Goal: Transaction & Acquisition: Purchase product/service

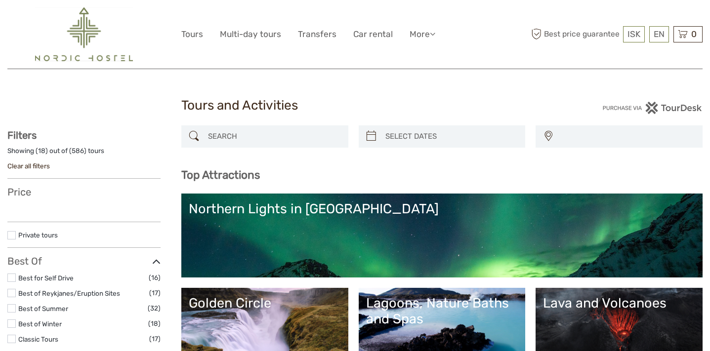
select select
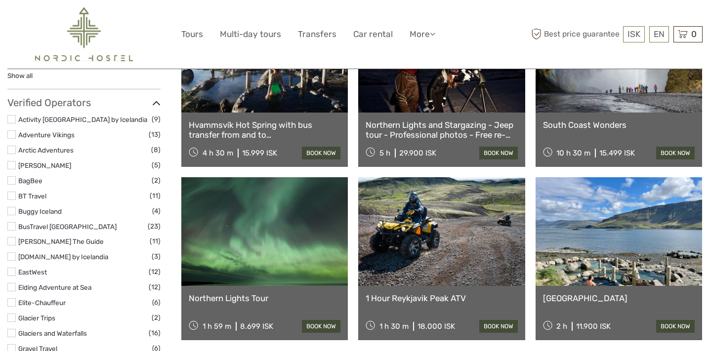
scroll to position [1102, 0]
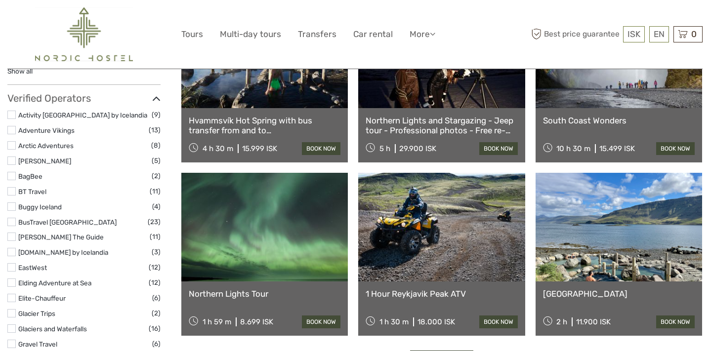
click at [573, 212] on link at bounding box center [619, 227] width 167 height 109
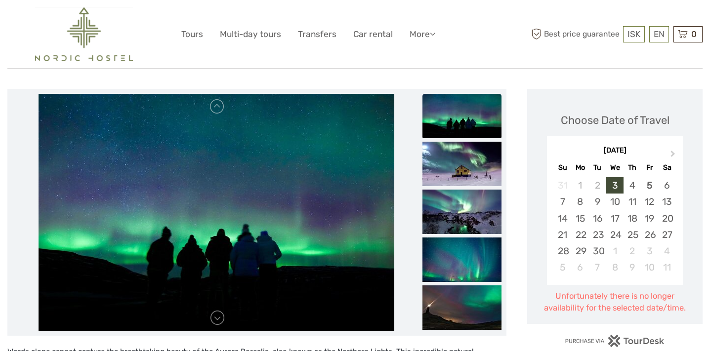
scroll to position [52, 0]
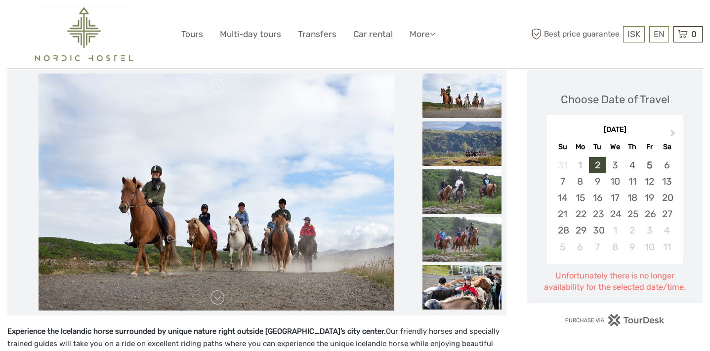
scroll to position [119, 0]
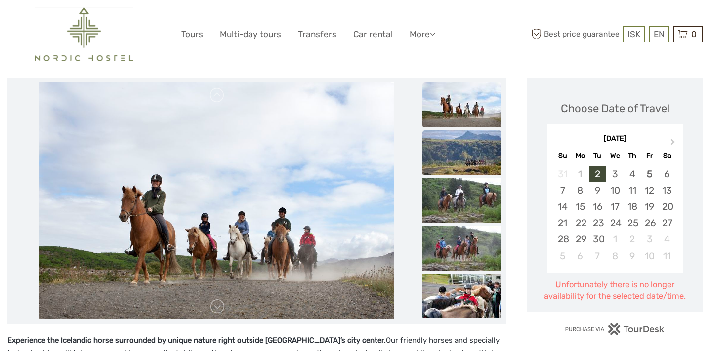
click at [447, 157] on img at bounding box center [462, 152] width 79 height 44
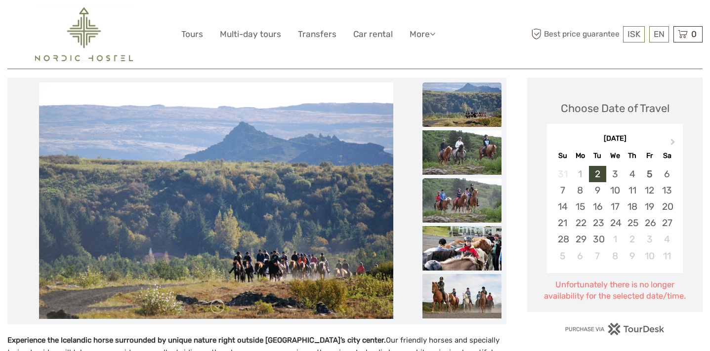
click at [451, 194] on img at bounding box center [462, 200] width 79 height 44
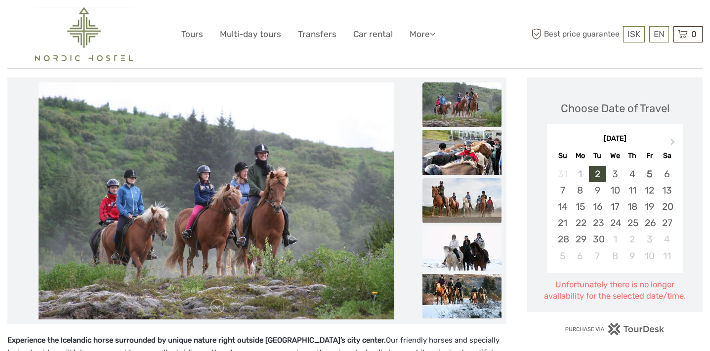
click at [451, 207] on img at bounding box center [462, 200] width 79 height 44
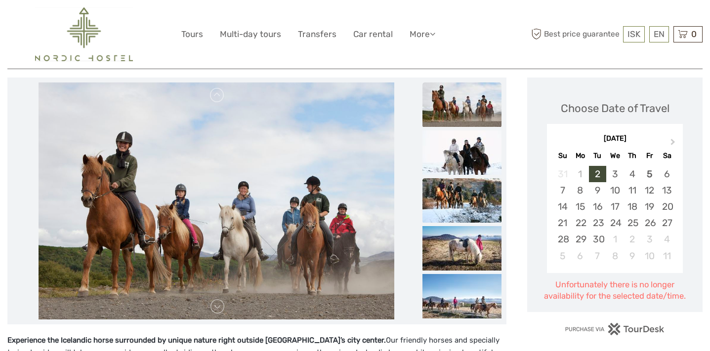
click at [451, 213] on img at bounding box center [462, 200] width 79 height 44
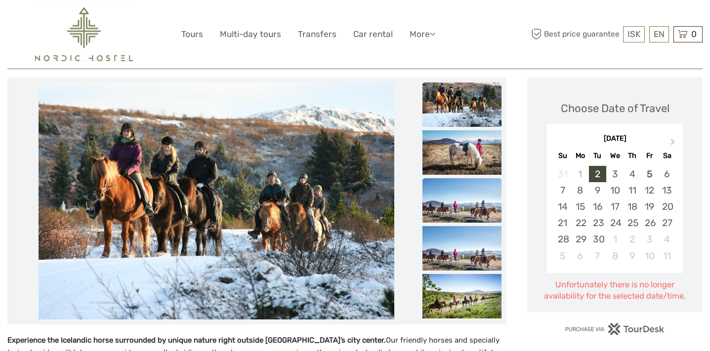
click at [455, 212] on img at bounding box center [462, 200] width 79 height 44
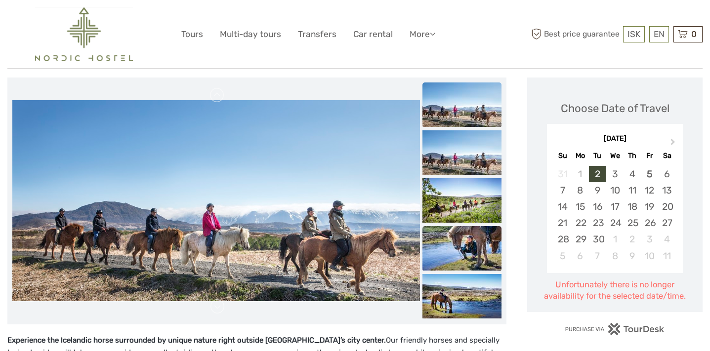
click at [447, 237] on img at bounding box center [462, 248] width 79 height 44
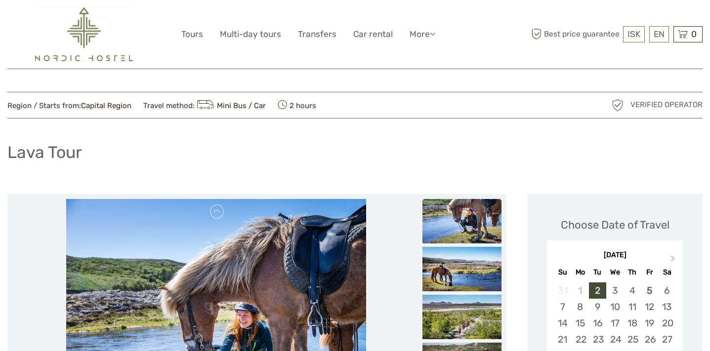
scroll to position [0, 0]
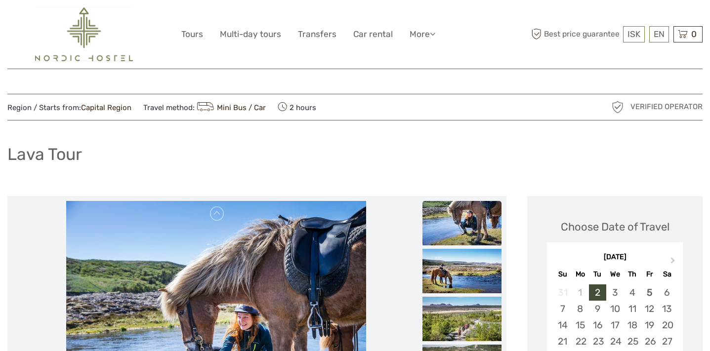
click at [446, 221] on img at bounding box center [462, 223] width 79 height 44
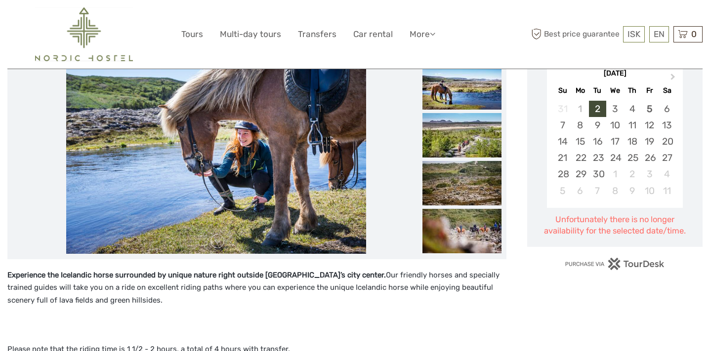
scroll to position [200, 0]
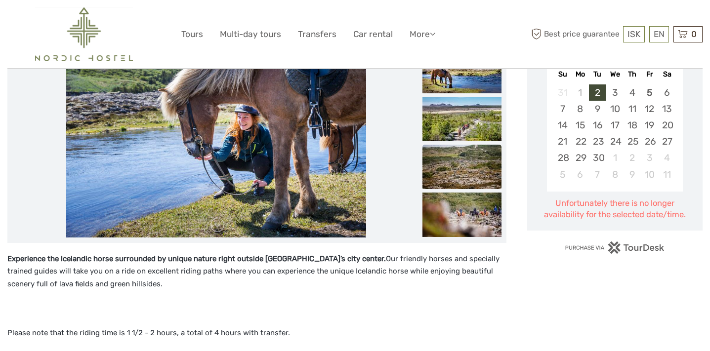
click at [438, 155] on img at bounding box center [462, 167] width 79 height 44
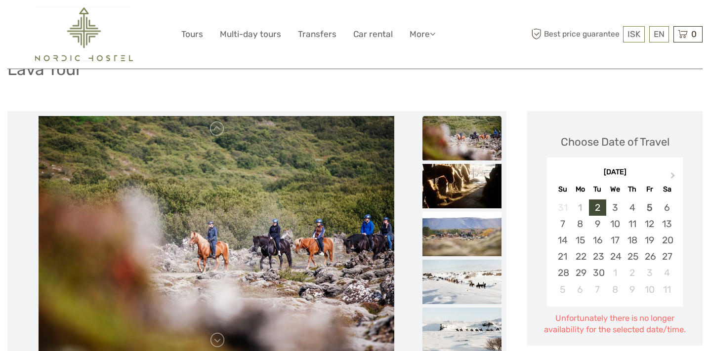
scroll to position [80, 0]
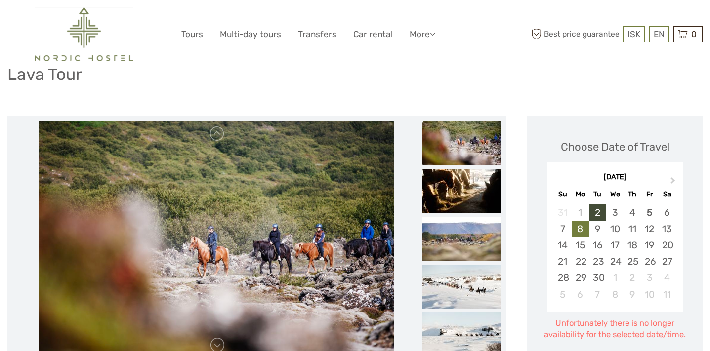
click at [580, 229] on div "8" at bounding box center [580, 229] width 17 height 16
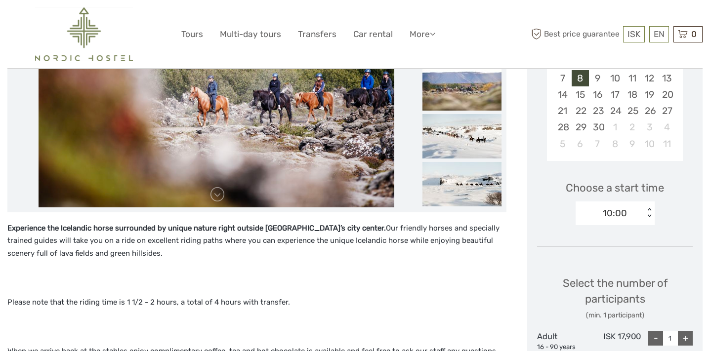
scroll to position [237, 0]
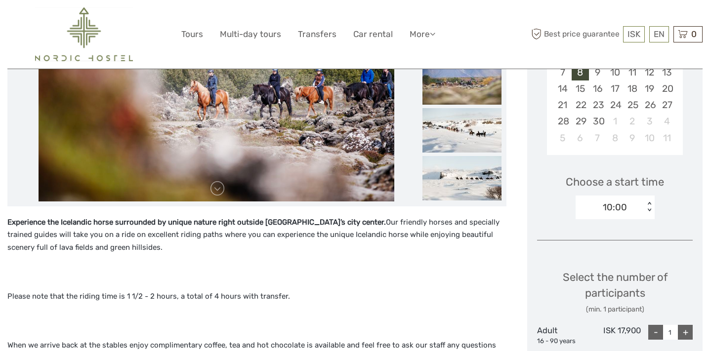
click at [637, 207] on div "10:00" at bounding box center [610, 207] width 69 height 15
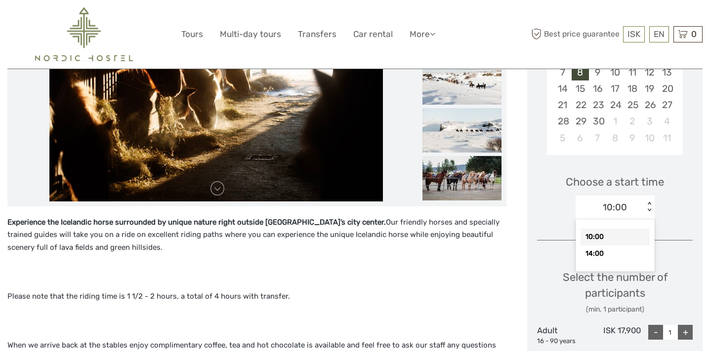
click at [600, 237] on div "10:00" at bounding box center [615, 237] width 69 height 17
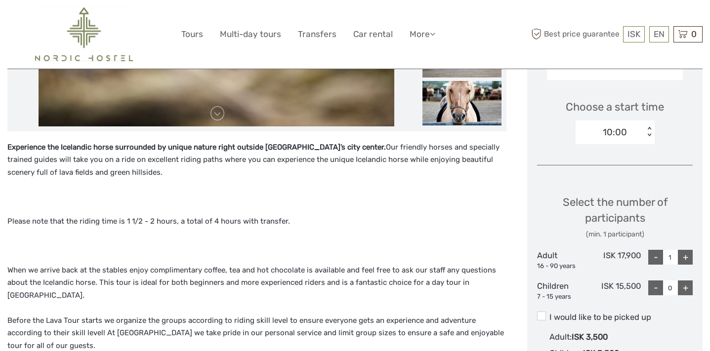
scroll to position [315, 0]
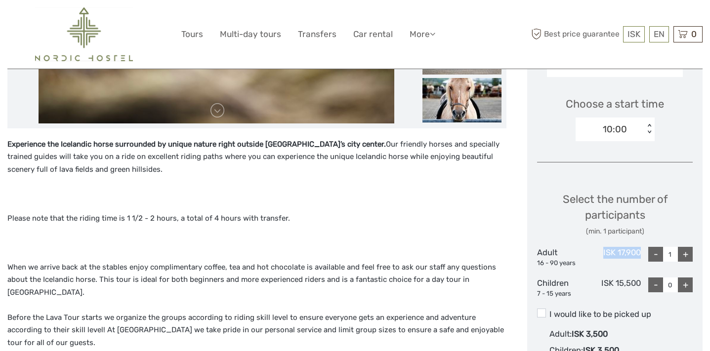
drag, startPoint x: 639, startPoint y: 252, endPoint x: 595, endPoint y: 254, distance: 44.0
click at [595, 254] on div "ISK 17,900" at bounding box center [615, 257] width 52 height 21
copy div "ISK 17,900"
click at [494, 208] on div "Experience the Icelandic horse surrounded by unique nature right outside Reykja…" at bounding box center [256, 285] width 499 height 294
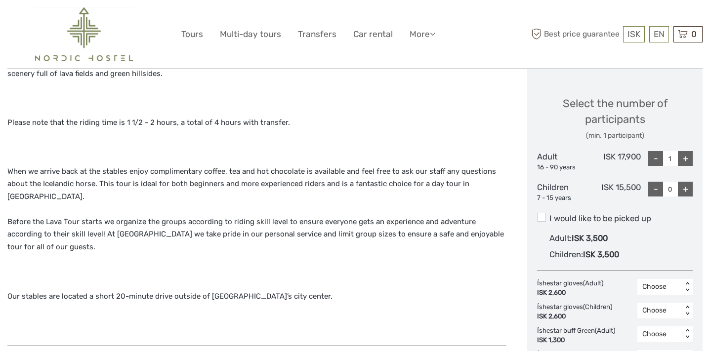
scroll to position [430, 0]
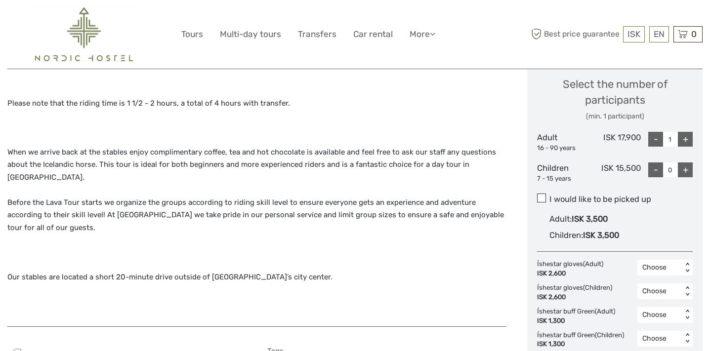
click at [540, 200] on span at bounding box center [541, 198] width 9 height 9
click at [550, 196] on input "I would like to be picked up" at bounding box center [550, 196] width 0 height 0
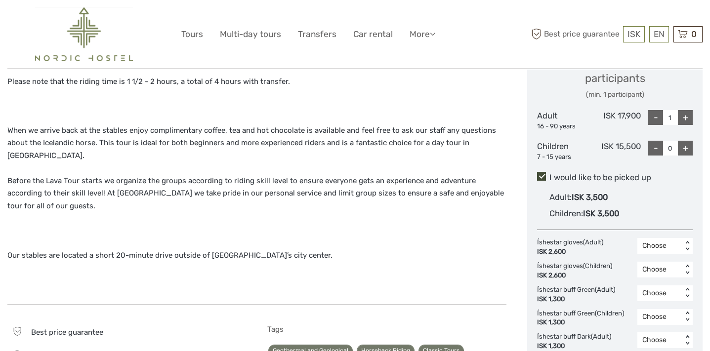
scroll to position [483, 0]
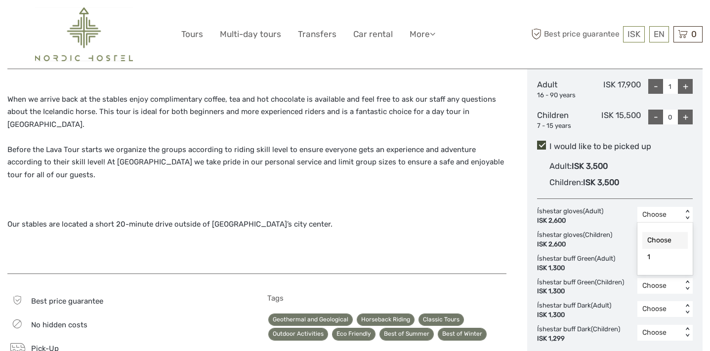
click at [651, 213] on div "Choose" at bounding box center [660, 215] width 35 height 10
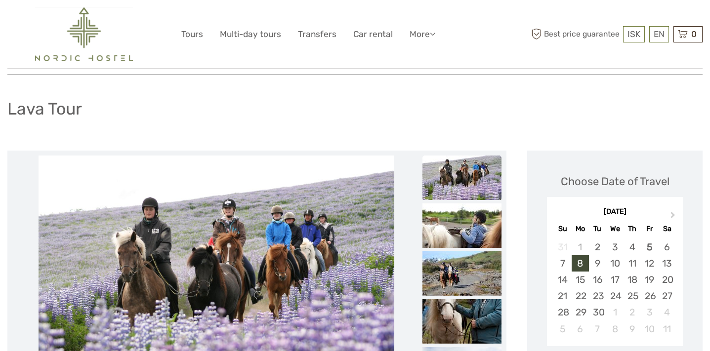
scroll to position [72, 0]
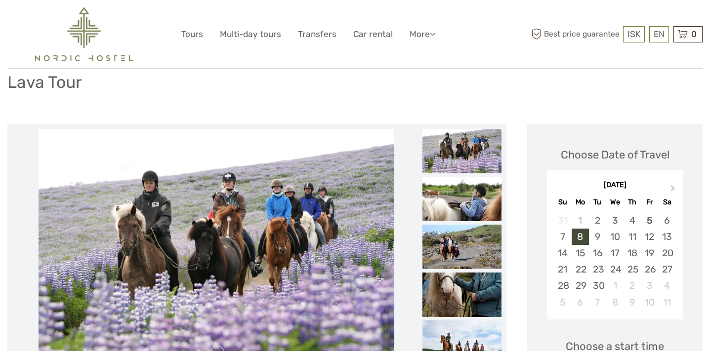
click at [447, 198] on img at bounding box center [462, 199] width 79 height 44
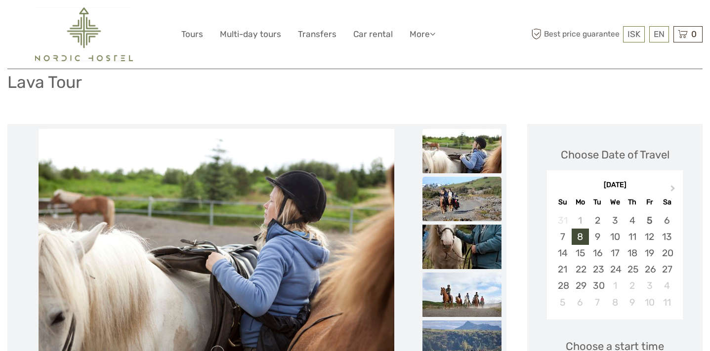
click at [446, 197] on img at bounding box center [462, 199] width 79 height 44
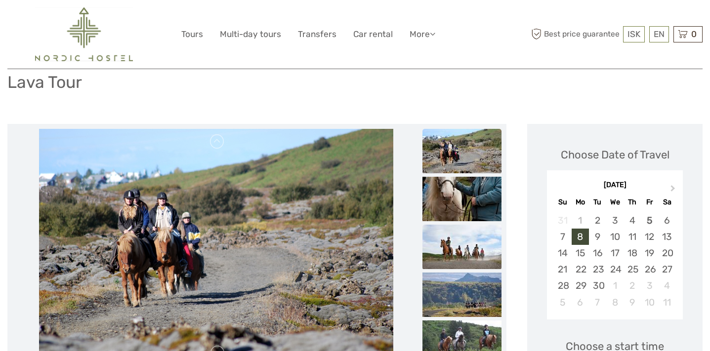
click at [434, 235] on img at bounding box center [462, 247] width 79 height 44
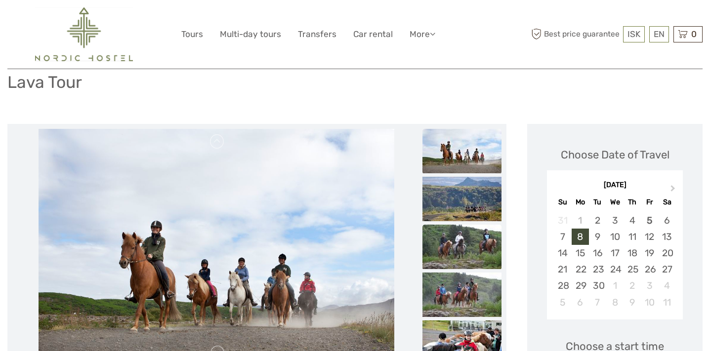
click at [438, 257] on img at bounding box center [462, 247] width 79 height 44
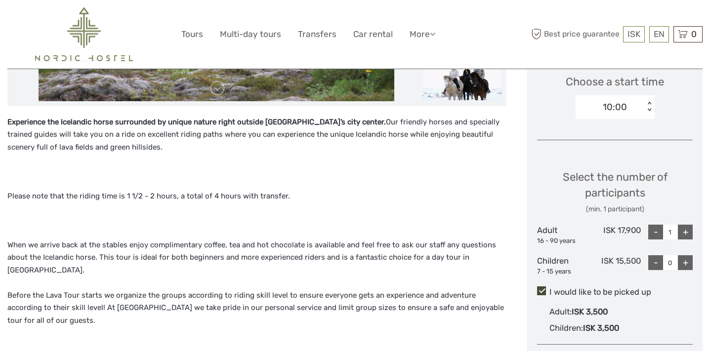
scroll to position [342, 0]
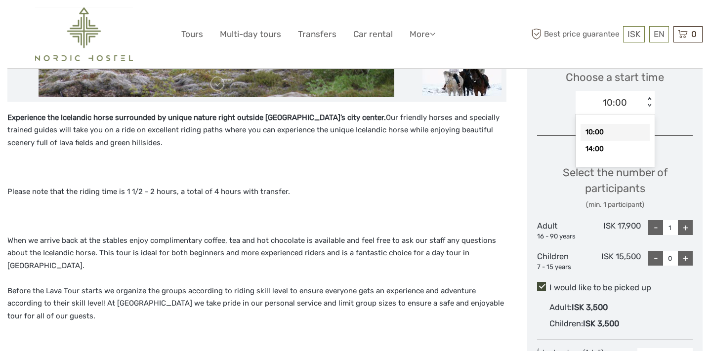
click at [636, 107] on div "10:00" at bounding box center [610, 102] width 69 height 15
click at [590, 129] on div "10:00" at bounding box center [615, 132] width 69 height 17
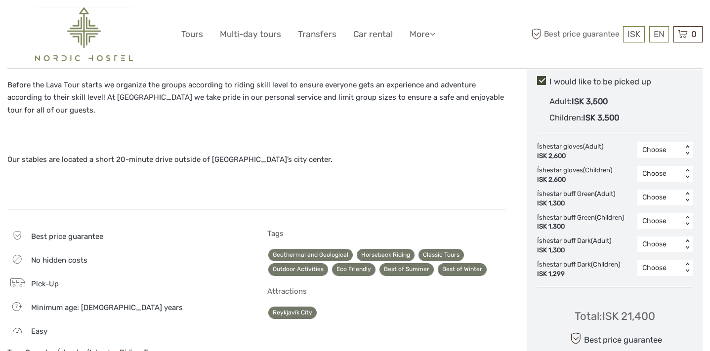
scroll to position [622, 0]
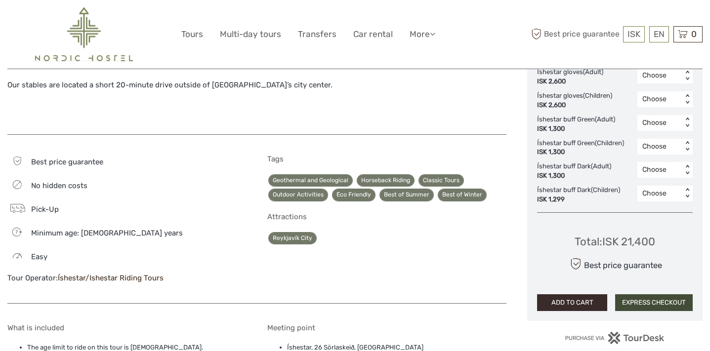
click at [556, 301] on button "ADD TO CART" at bounding box center [572, 303] width 70 height 17
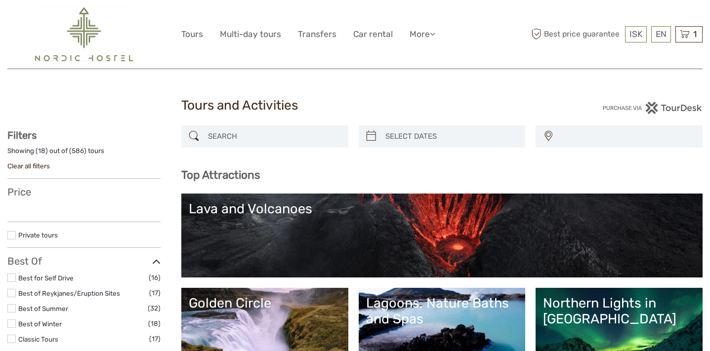
select select
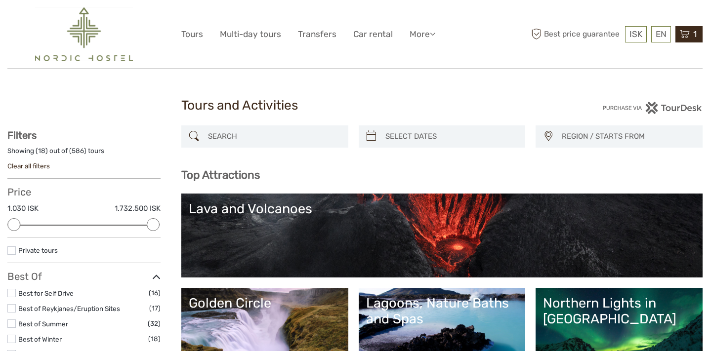
click at [687, 37] on icon at bounding box center [685, 34] width 10 height 12
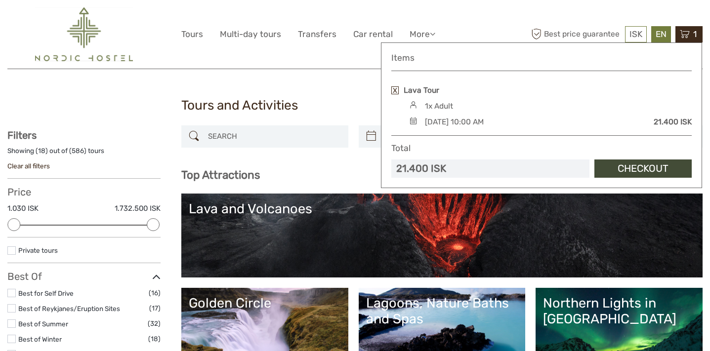
click at [661, 35] on div "EN English Español Deutsch" at bounding box center [661, 34] width 20 height 16
click at [684, 36] on icon at bounding box center [685, 34] width 10 height 12
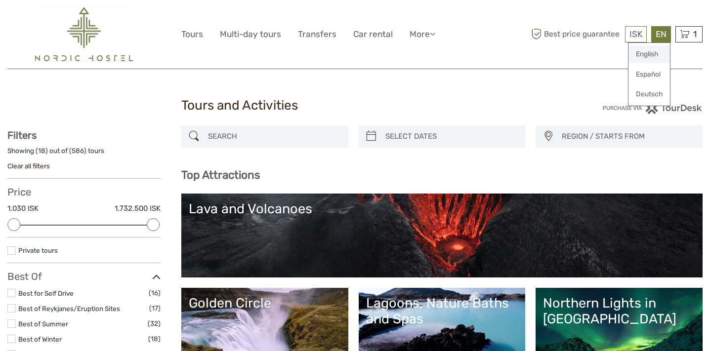
click at [647, 55] on link "English" at bounding box center [650, 54] width 42 height 18
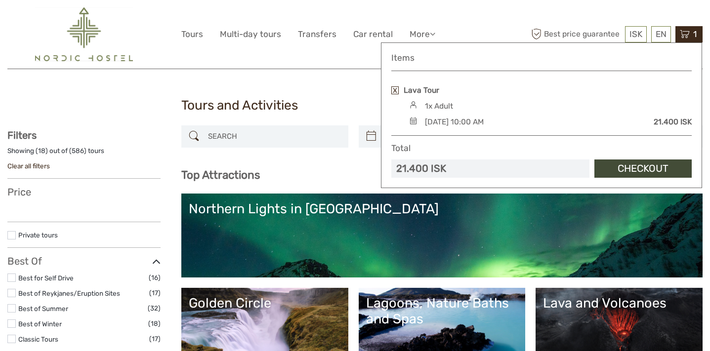
select select
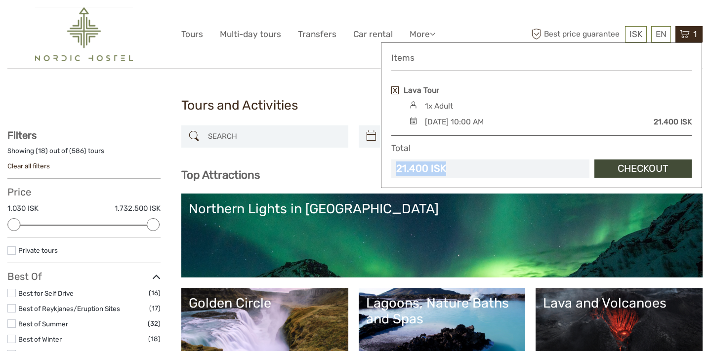
drag, startPoint x: 449, startPoint y: 168, endPoint x: 399, endPoint y: 167, distance: 49.9
click at [399, 167] on div "21.400 ISK" at bounding box center [490, 169] width 198 height 18
copy div "21.400 ISK"
click at [397, 90] on link at bounding box center [394, 90] width 7 height 8
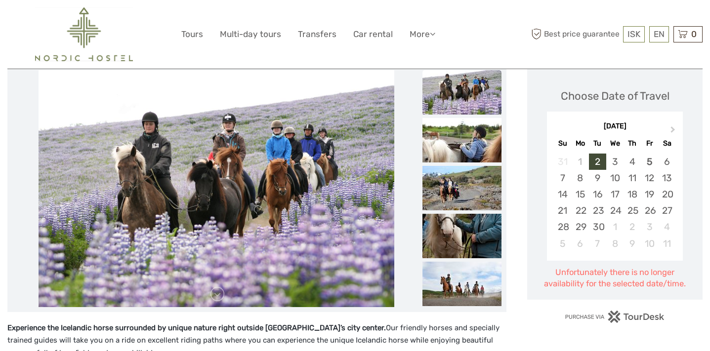
scroll to position [104, 0]
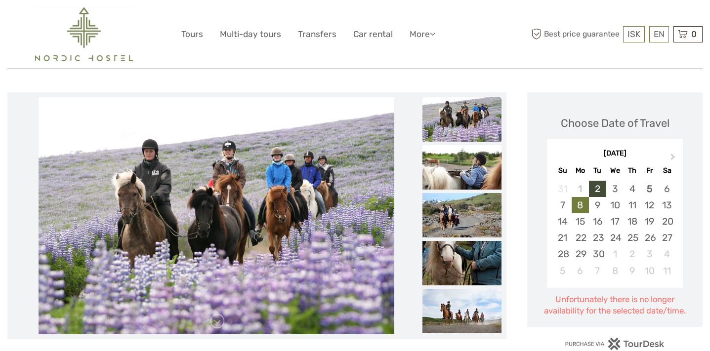
click at [577, 202] on div "8" at bounding box center [580, 205] width 17 height 16
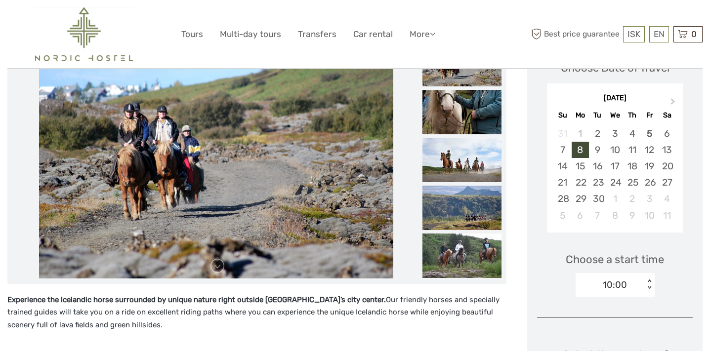
scroll to position [129, 0]
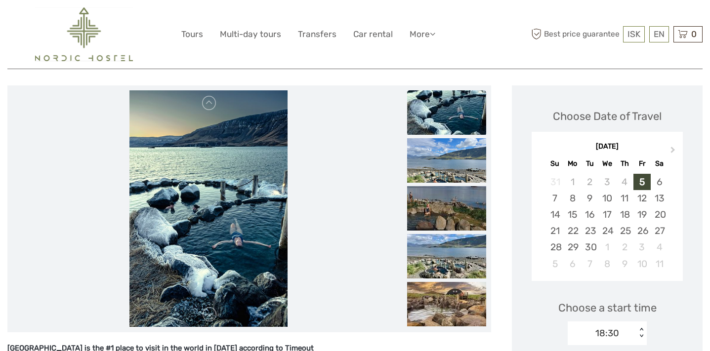
scroll to position [269, 0]
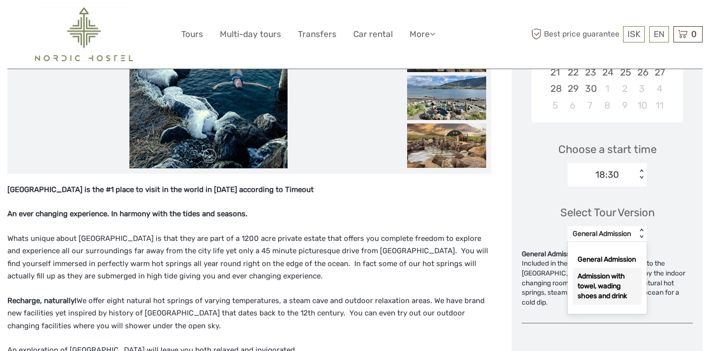
drag, startPoint x: 585, startPoint y: 236, endPoint x: 588, endPoint y: 293, distance: 56.9
click at [588, 242] on div "option Admission with towel, wading shoes and drink focused, 2 of 2. 2 results …" at bounding box center [607, 234] width 79 height 16
click at [588, 293] on div "Admission with towel, wading shoes and drink" at bounding box center [607, 286] width 69 height 37
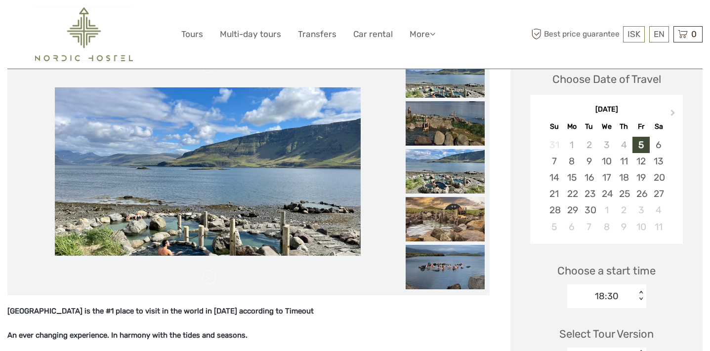
scroll to position [225, 0]
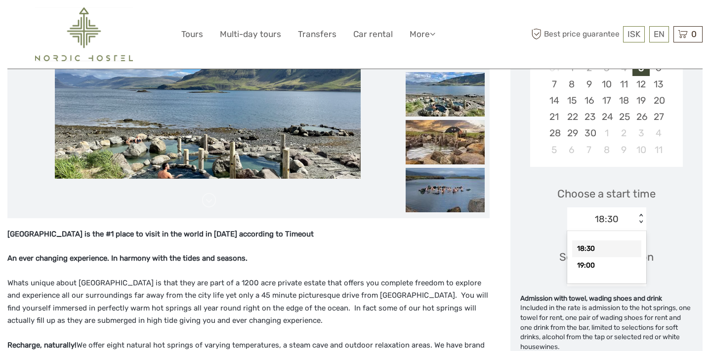
click at [636, 218] on div "18:30" at bounding box center [601, 219] width 69 height 15
click at [539, 193] on div "Choose a start time Select is focused , press Down to open the menu, 18:30 < >" at bounding box center [606, 204] width 172 height 63
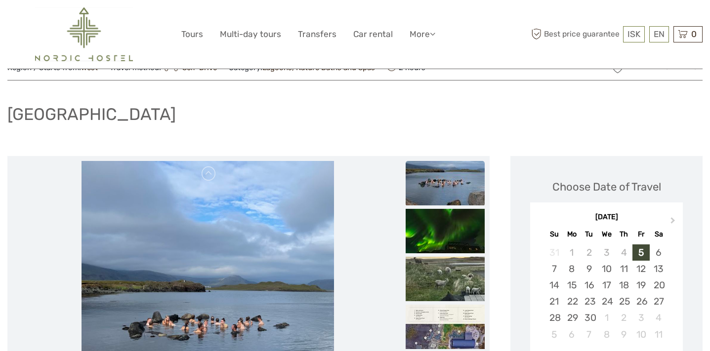
scroll to position [0, 0]
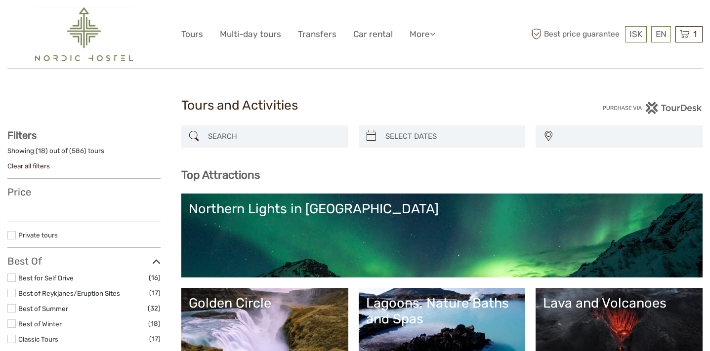
select select
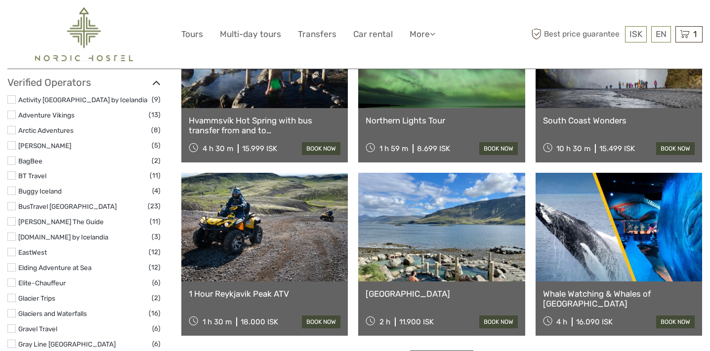
select select
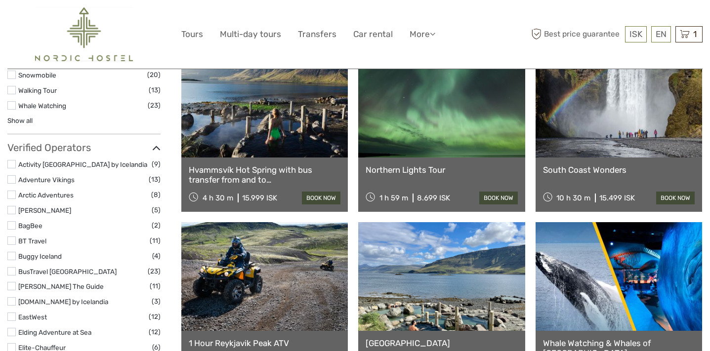
scroll to position [1027, 0]
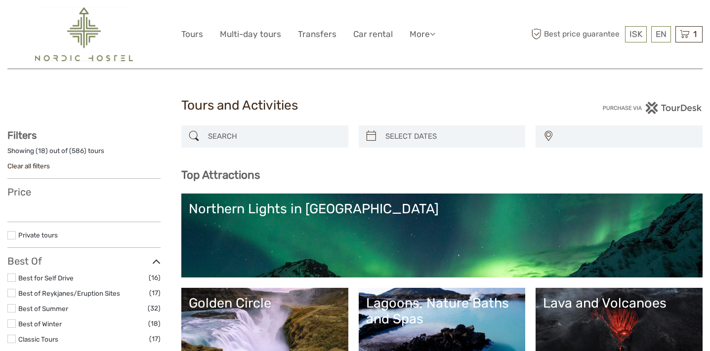
select select
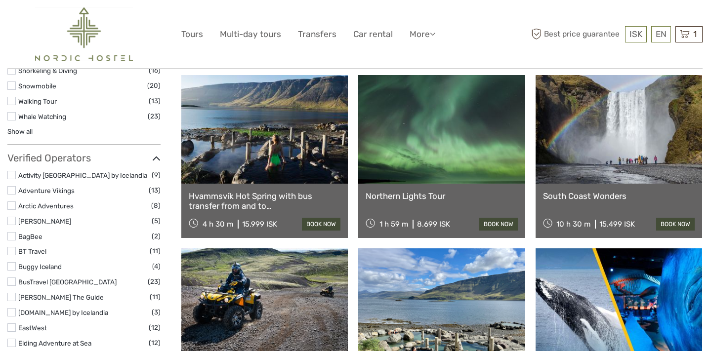
select select
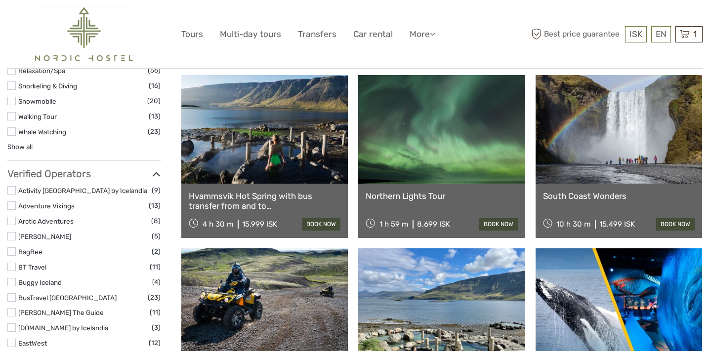
scroll to position [0, 0]
click at [221, 128] on link at bounding box center [264, 129] width 167 height 109
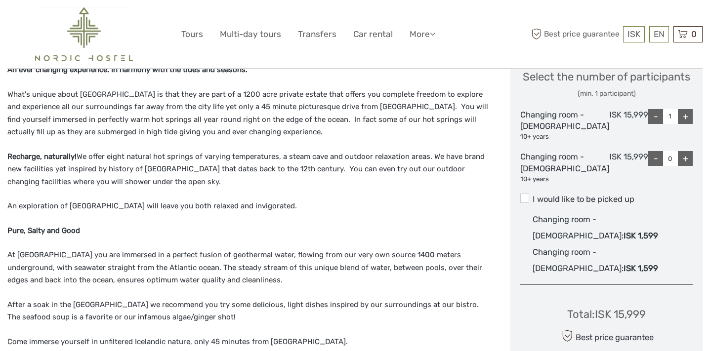
scroll to position [522, 0]
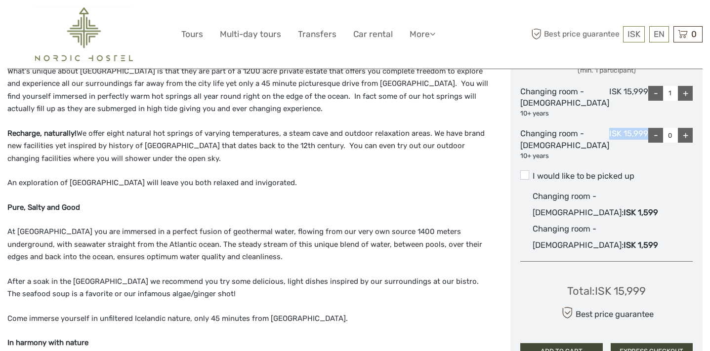
drag, startPoint x: 640, startPoint y: 161, endPoint x: 600, endPoint y: 164, distance: 40.1
click at [609, 161] on div "ISK 15,999" at bounding box center [628, 144] width 39 height 33
copy div "ISK 15,999"
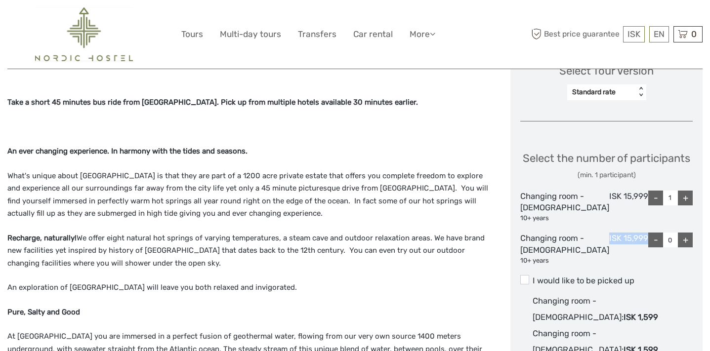
scroll to position [410, 0]
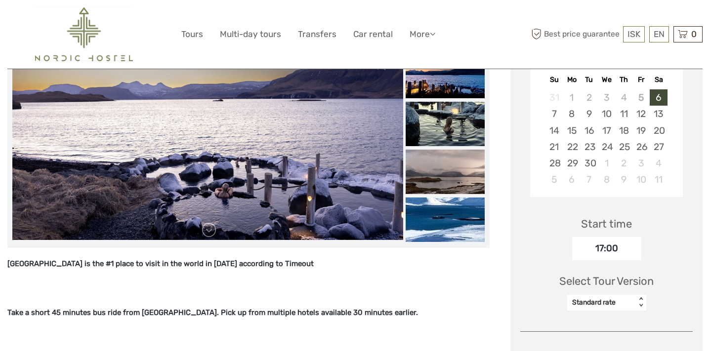
scroll to position [0, 0]
